Goal: Information Seeking & Learning: Understand process/instructions

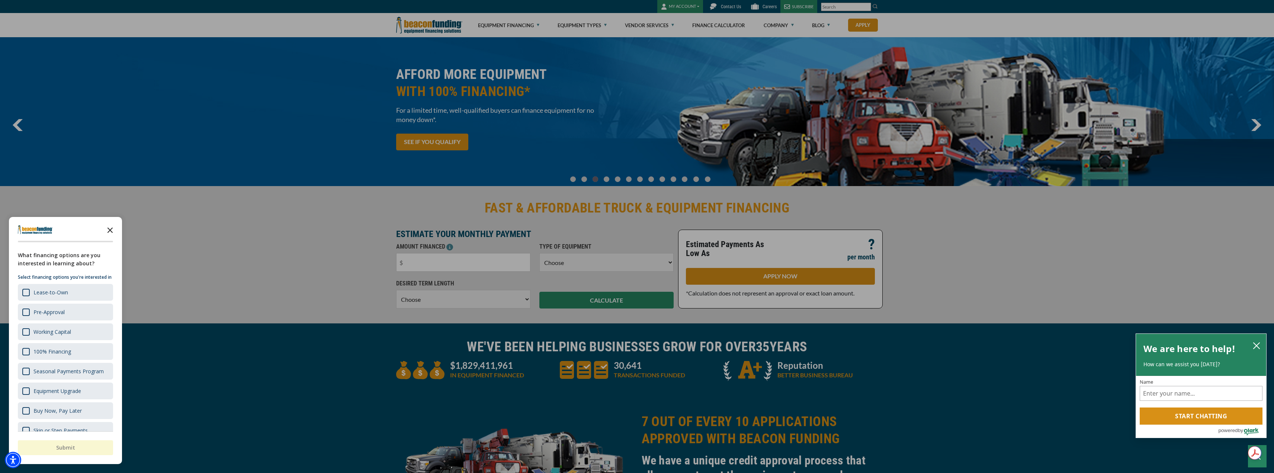
click at [113, 232] on icon "Close the survey" at bounding box center [110, 229] width 15 height 15
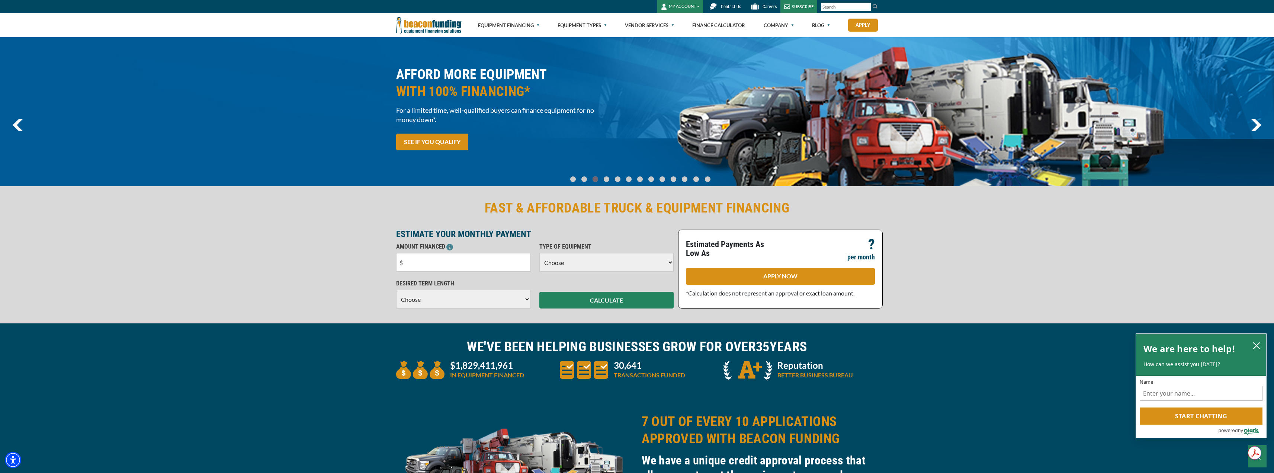
click at [612, 263] on select "Choose Backhoe Boom/Bucket Truck Chipper Commercial Mower Crane DTG/DTF Printin…" at bounding box center [607, 262] width 134 height 19
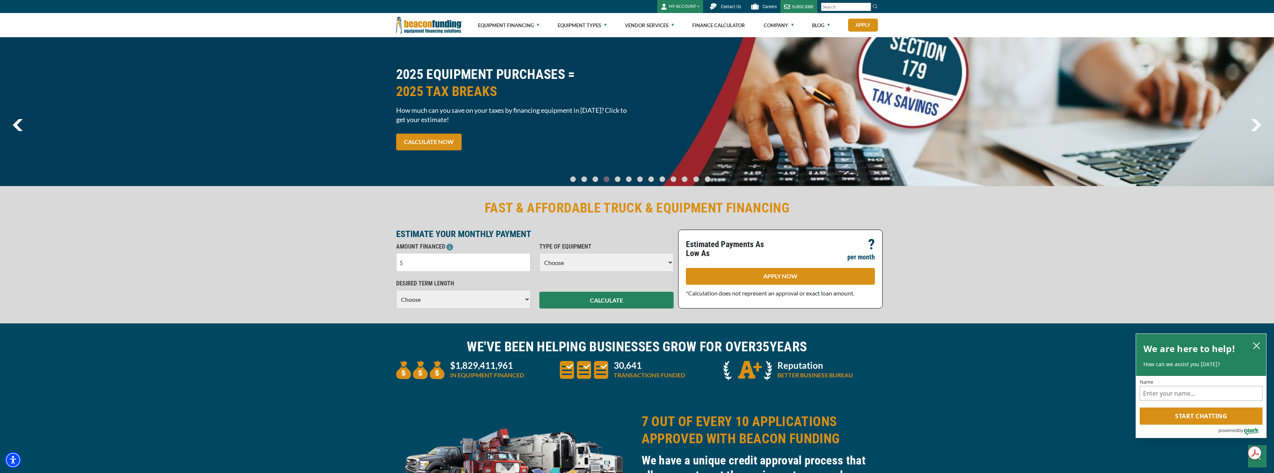
select select "9"
click at [540, 253] on select "Choose Backhoe Boom/Bucket Truck Chipper Commercial Mower Crane DTG/DTF Printin…" at bounding box center [607, 262] width 134 height 19
click at [436, 300] on select "Choose 36 Months 48 Months 60 Months" at bounding box center [463, 299] width 134 height 19
select select "36"
click at [396, 298] on select "Choose 36 Months 48 Months 60 Months" at bounding box center [463, 299] width 134 height 19
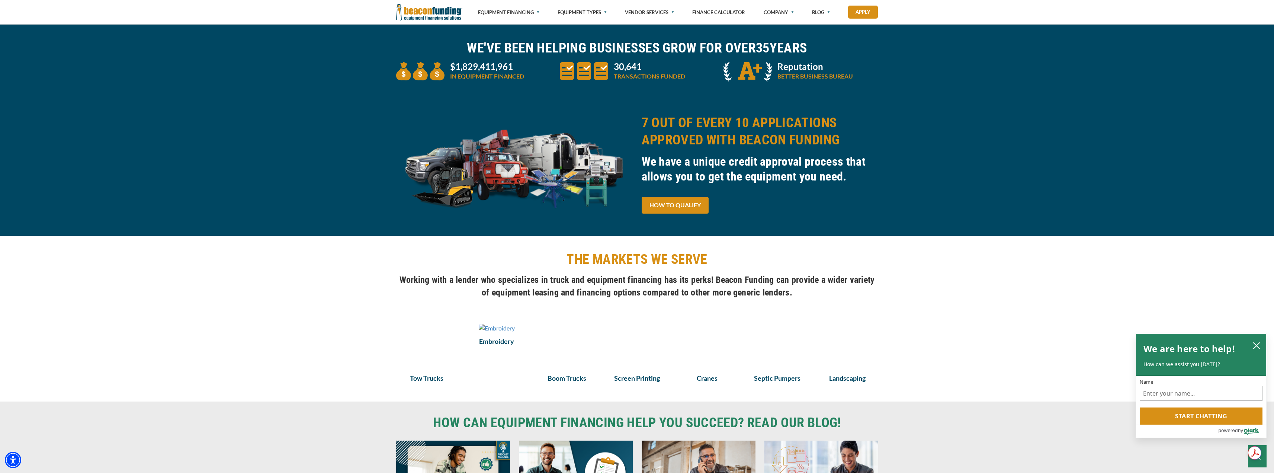
scroll to position [335, 0]
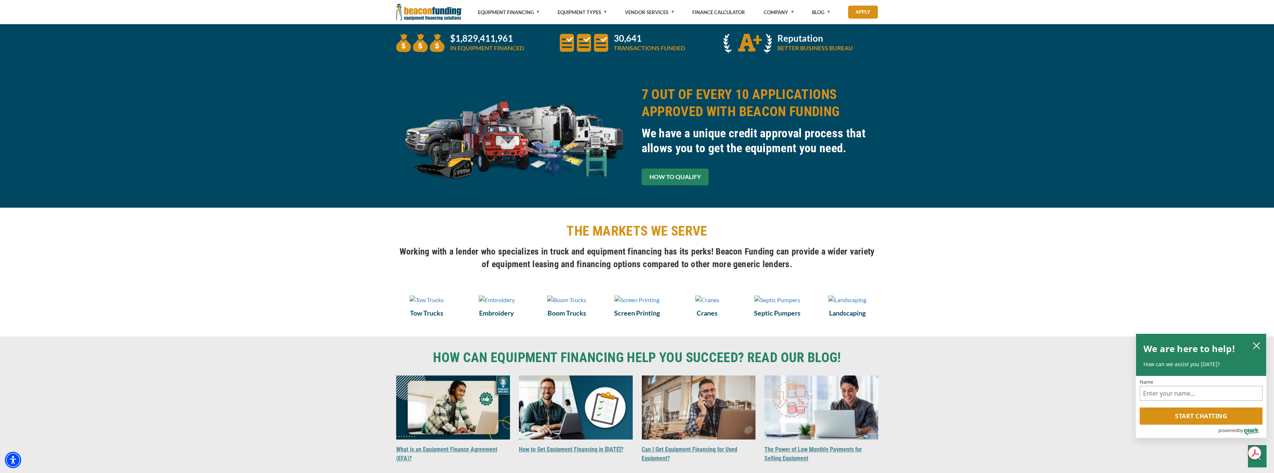
click at [685, 177] on link "HOW TO QUALIFY" at bounding box center [675, 177] width 67 height 17
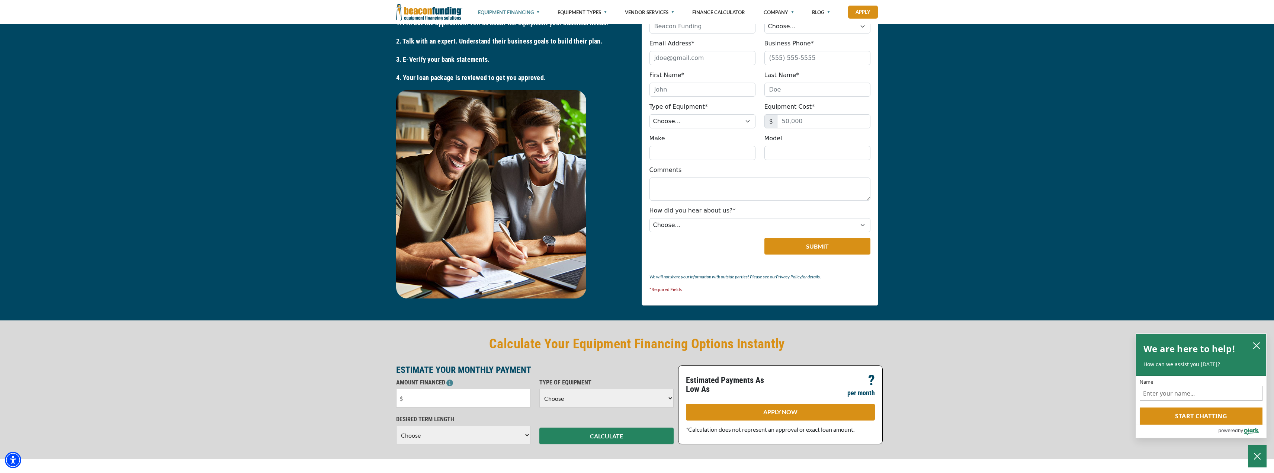
scroll to position [1377, 0]
